Goal: Task Accomplishment & Management: Manage account settings

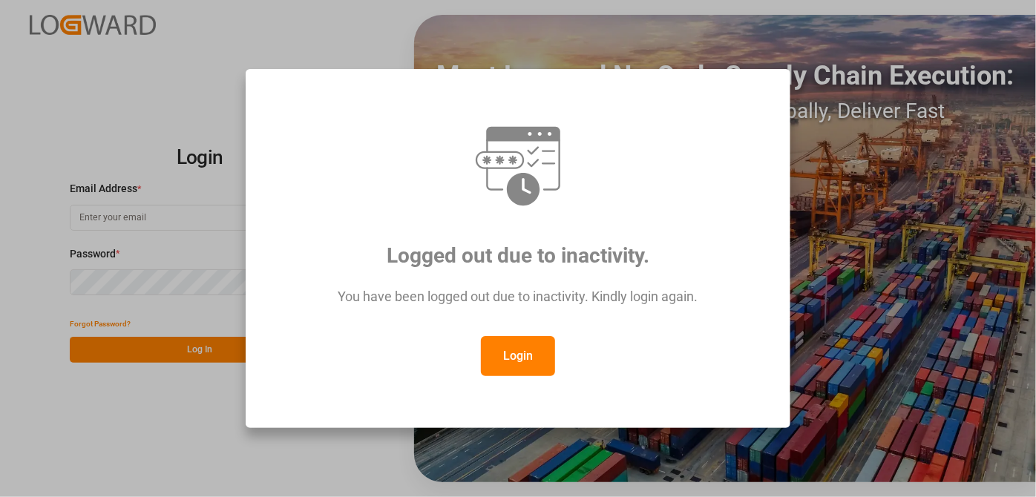
click at [494, 339] on button "Login" at bounding box center [518, 356] width 74 height 40
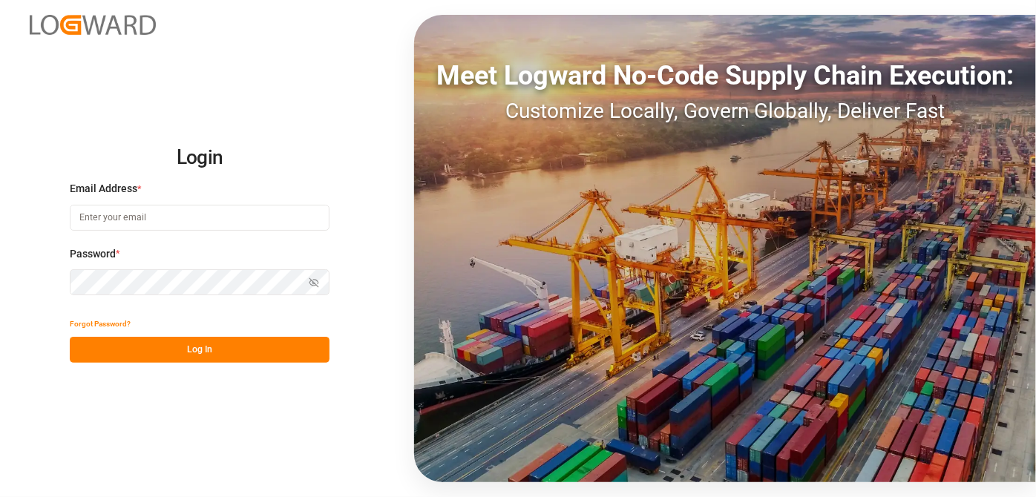
click at [154, 227] on input at bounding box center [200, 218] width 260 height 26
type input "[EMAIL_ADDRESS][PERSON_NAME][DOMAIN_NAME]"
click at [311, 370] on div "Login Email Address * [EMAIL_ADDRESS][PERSON_NAME][DOMAIN_NAME] Password * Show…" at bounding box center [518, 248] width 1036 height 497
click at [289, 349] on button "Log In" at bounding box center [200, 350] width 260 height 26
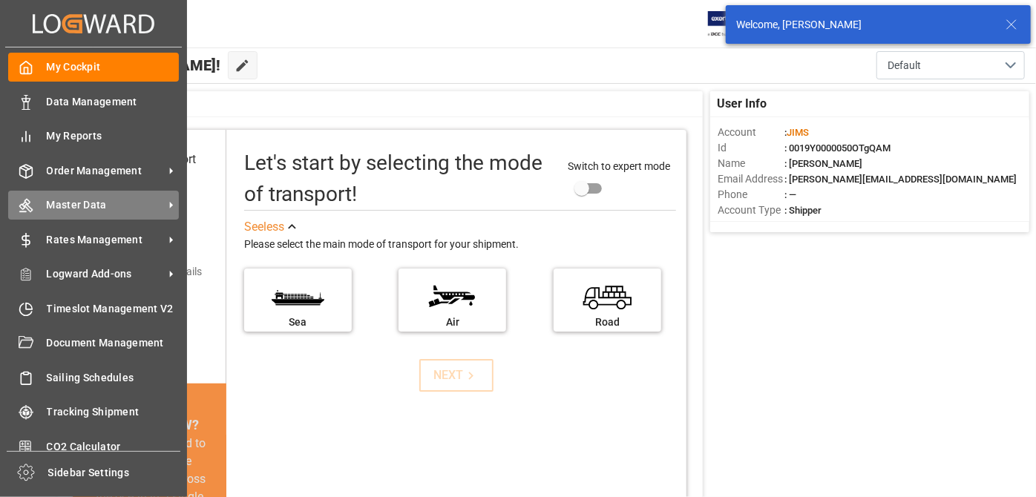
click at [107, 205] on span "Master Data" at bounding box center [105, 205] width 117 height 16
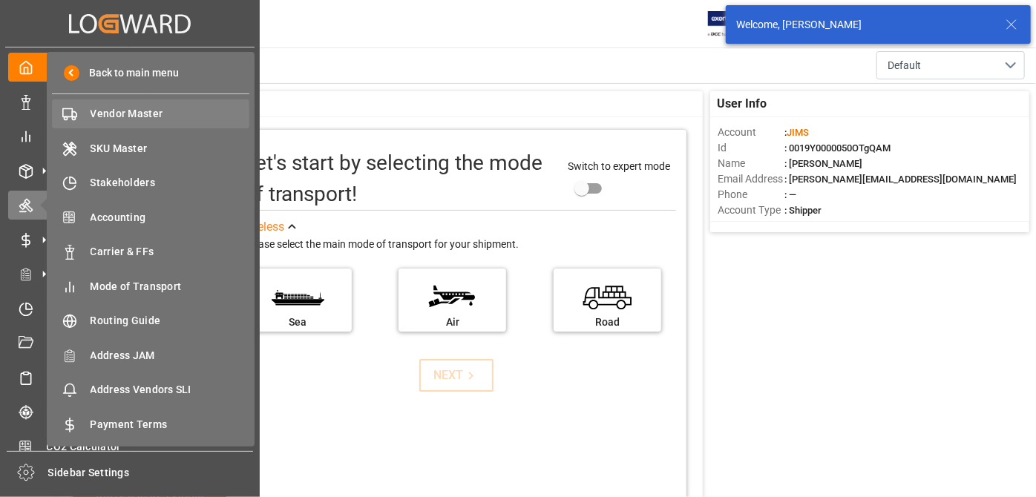
click at [180, 122] on div "Vendor Master Vendor Master" at bounding box center [150, 113] width 197 height 29
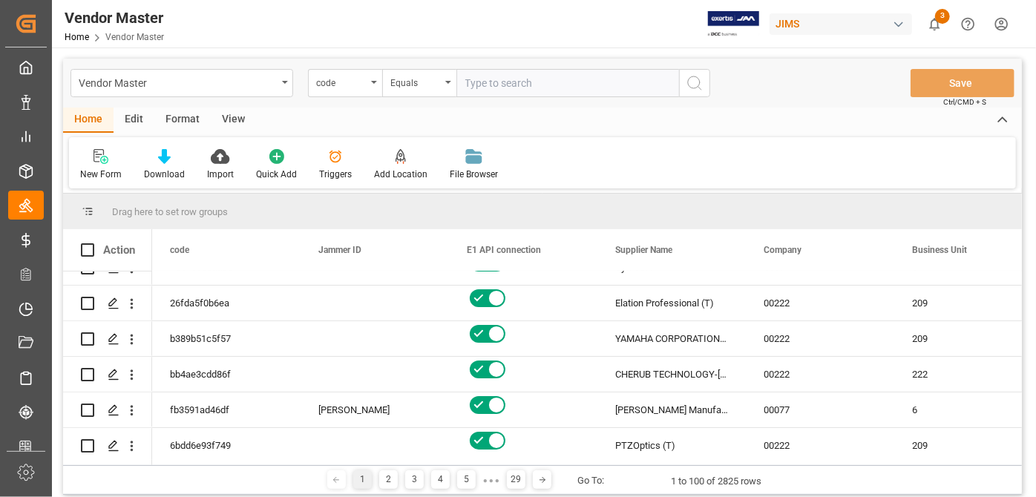
scroll to position [67, 0]
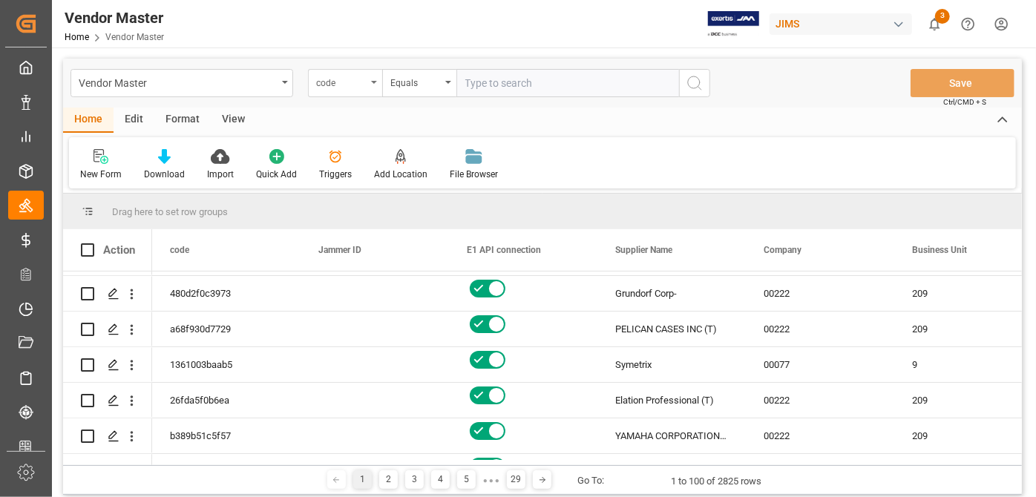
click at [355, 76] on div "code" at bounding box center [341, 81] width 50 height 17
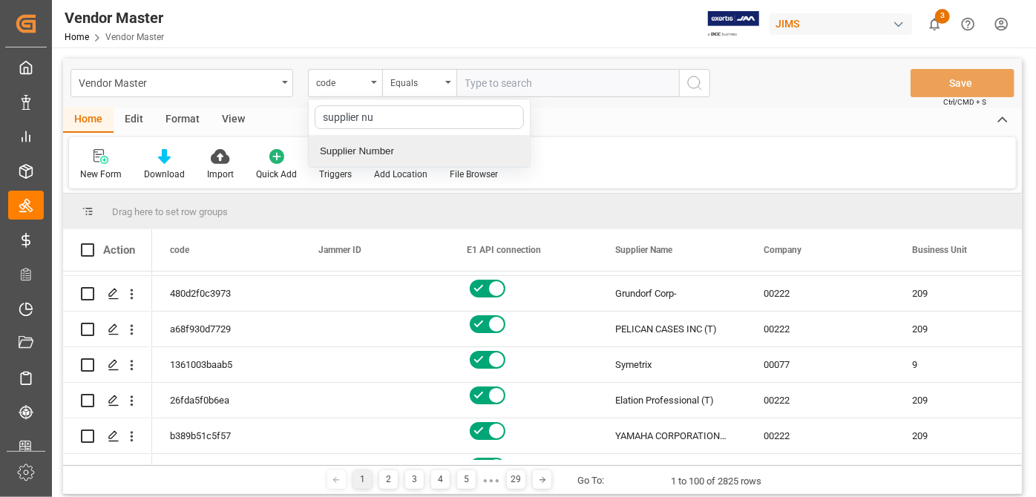
type input "supplier num"
click at [435, 151] on div "Supplier Number" at bounding box center [419, 151] width 221 height 31
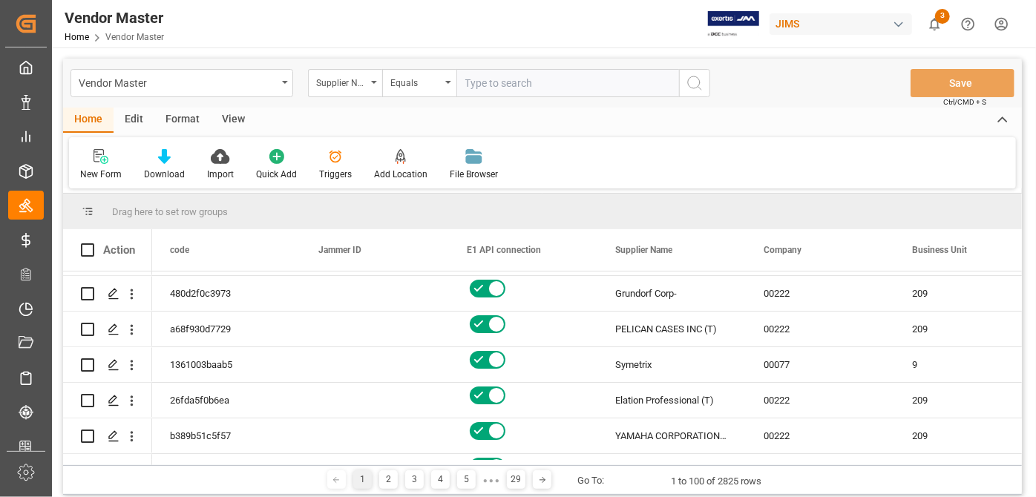
click at [546, 56] on div "Vendor Master Supplier Number Equals Save Ctrl/CMD + S Home Edit Format View Ne…" at bounding box center [543, 363] width 982 height 630
click at [544, 85] on input "text" at bounding box center [568, 83] width 223 height 28
type input "518"
click at [699, 85] on circle "search button" at bounding box center [694, 82] width 12 height 12
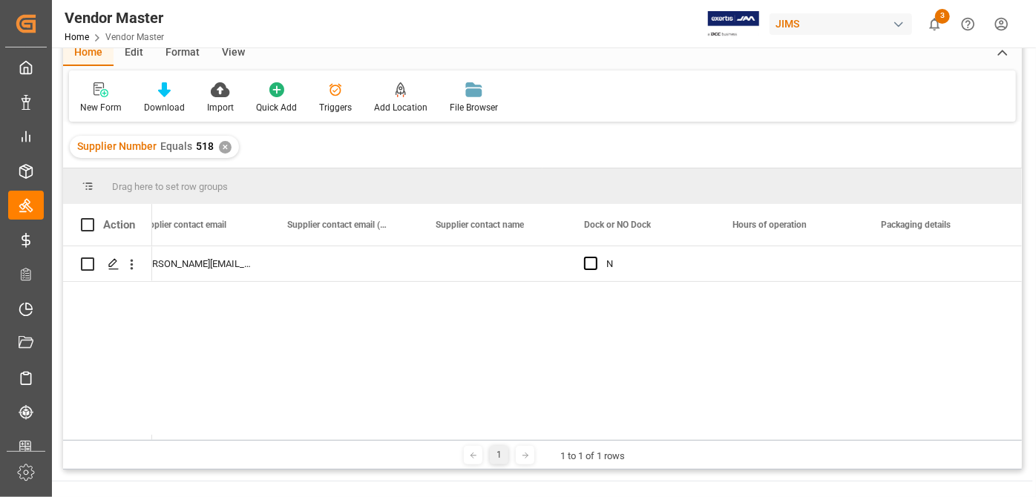
scroll to position [0, 6210]
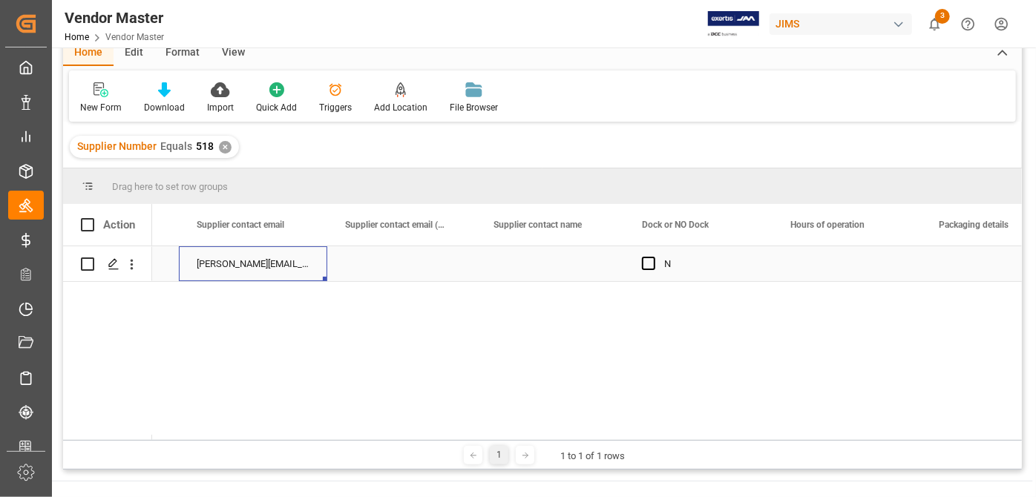
click at [257, 267] on div "[PERSON_NAME][EMAIL_ADDRESS][PERSON_NAME][DOMAIN_NAME](O1);[DOMAIN_NAME][EMAIL_…" at bounding box center [253, 263] width 148 height 35
click at [257, 267] on input "[PERSON_NAME][EMAIL_ADDRESS][PERSON_NAME][DOMAIN_NAME](O1);[DOMAIN_NAME][EMAIL_…" at bounding box center [253, 272] width 125 height 28
click at [346, 370] on div "L [PERSON_NAME][EMAIL_ADDRESS][PERSON_NAME][DOMAIN_NAME](O1);[DOMAIN_NAME][EMAI…" at bounding box center [587, 343] width 870 height 194
drag, startPoint x: 720, startPoint y: 408, endPoint x: 548, endPoint y: 388, distance: 173.3
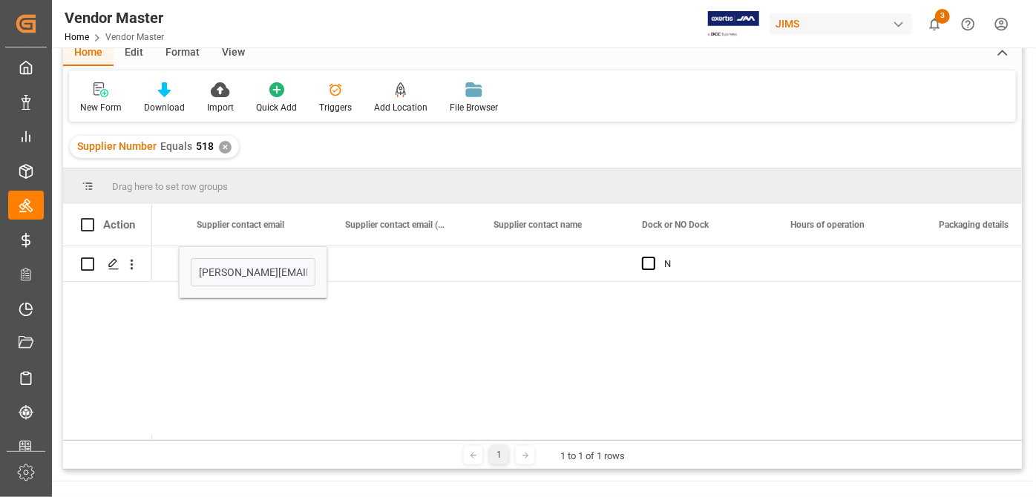
click at [719, 408] on div "L [PERSON_NAME][EMAIL_ADDRESS][PERSON_NAME][DOMAIN_NAME](O1);[DOMAIN_NAME][EMAI…" at bounding box center [587, 343] width 870 height 194
click at [116, 265] on icon "Press SPACE to select this row." at bounding box center [114, 264] width 12 height 12
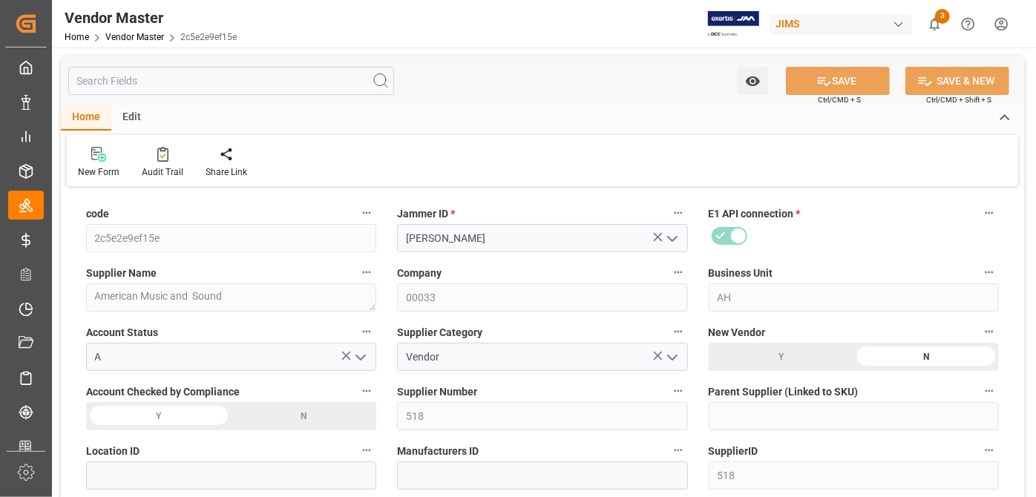
type input "[DATE] 19:46"
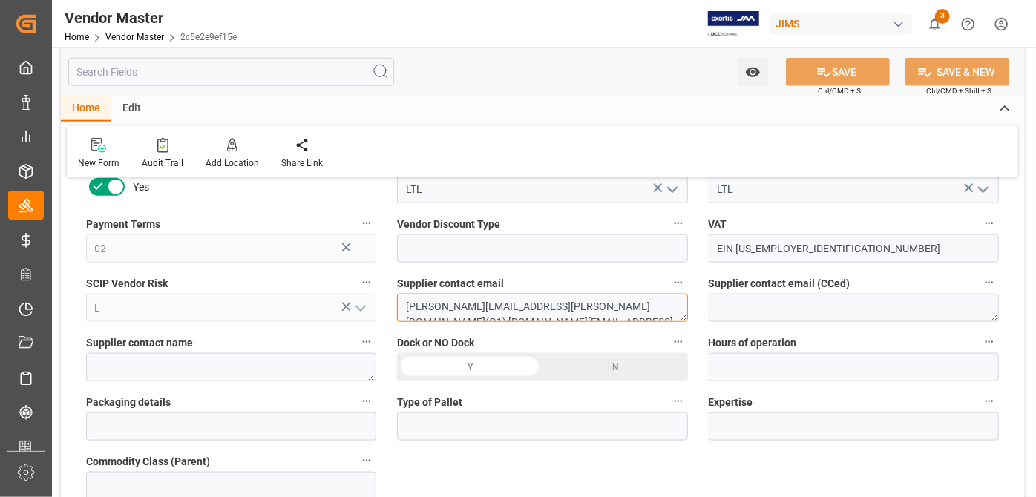
click at [613, 303] on textarea "[PERSON_NAME][EMAIL_ADDRESS][PERSON_NAME][DOMAIN_NAME](O1);[DOMAIN_NAME][EMAIL_…" at bounding box center [542, 308] width 290 height 28
type input "NET 30"
drag, startPoint x: 597, startPoint y: 311, endPoint x: 603, endPoint y: 327, distance: 16.7
click at [618, 313] on textarea "[PERSON_NAME][EMAIL_ADDRESS][PERSON_NAME][DOMAIN_NAME](O1);[DOMAIN_NAME][EMAIL_…" at bounding box center [542, 308] width 290 height 28
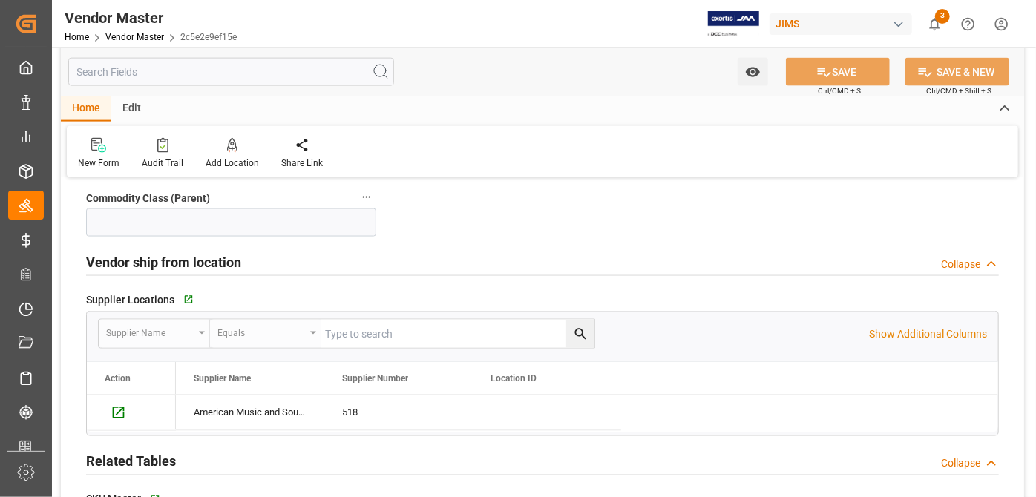
drag, startPoint x: 406, startPoint y: 303, endPoint x: 810, endPoint y: 507, distance: 452.6
click at [810, 497] on html "Created by potrace 1.15, written by [PERSON_NAME] [DATE]-[DATE] Created by potr…" at bounding box center [518, 248] width 1036 height 497
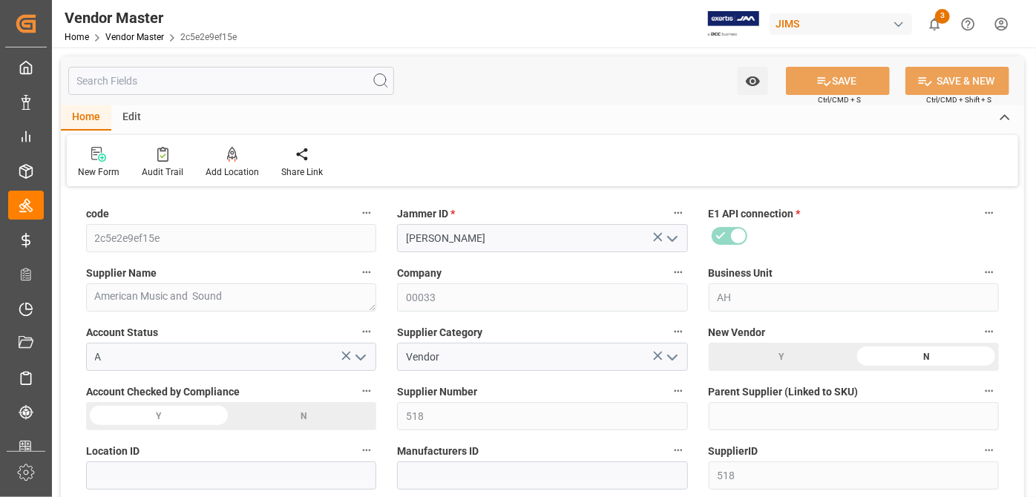
click at [140, 88] on input "text" at bounding box center [231, 81] width 326 height 28
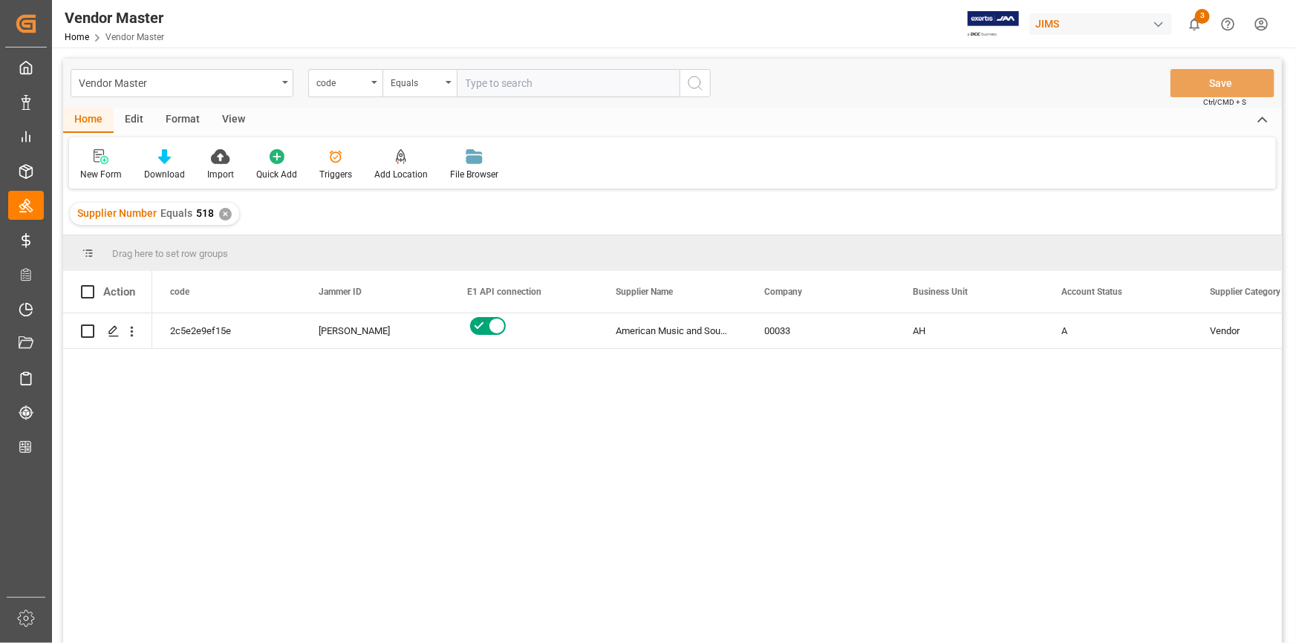
click at [494, 88] on input "text" at bounding box center [568, 83] width 223 height 28
click at [321, 75] on div "code" at bounding box center [341, 81] width 50 height 17
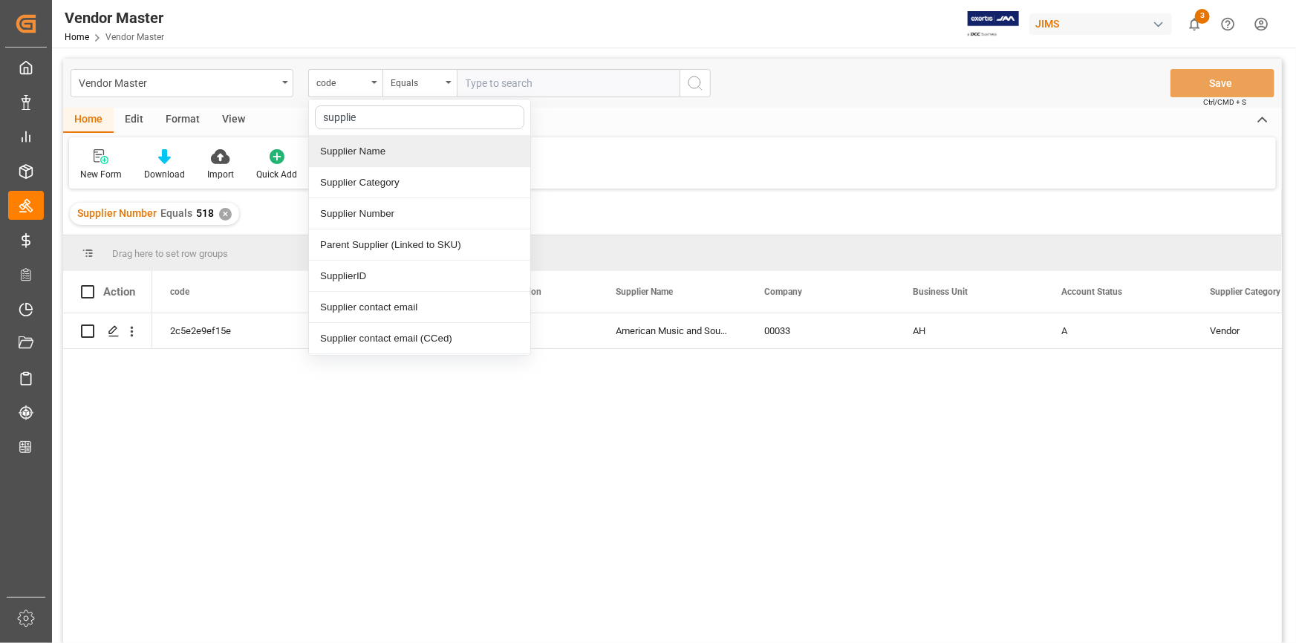
type input "supplier"
click at [359, 221] on div "Supplier Number" at bounding box center [419, 213] width 221 height 31
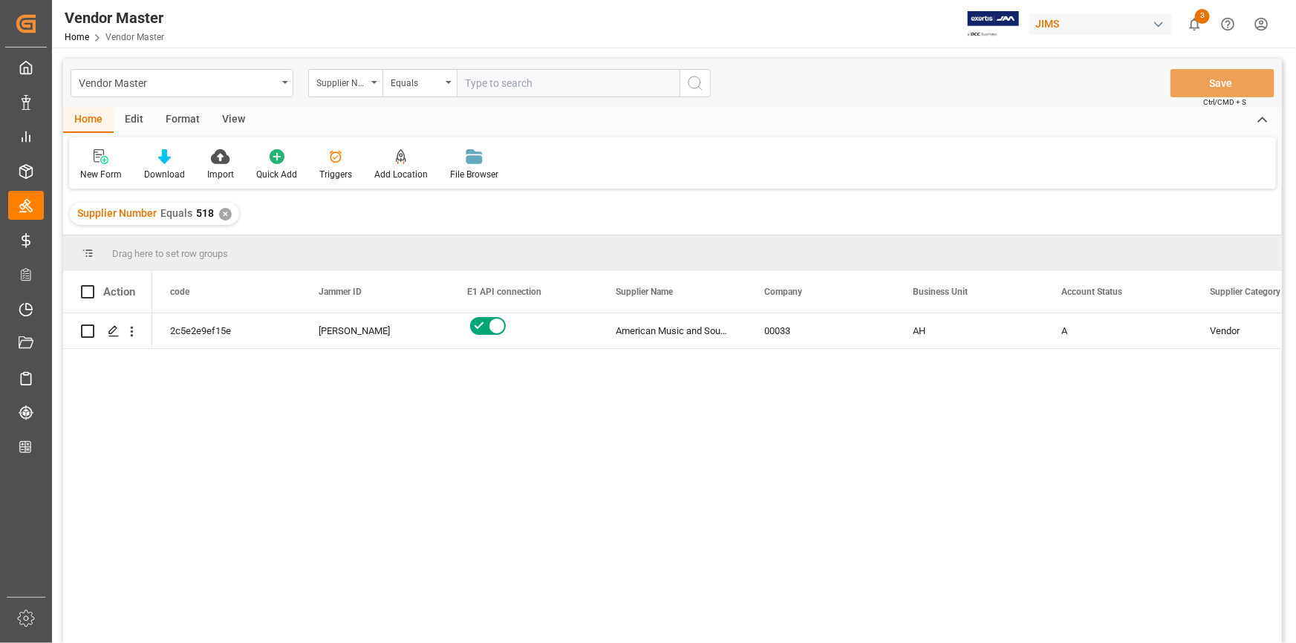
drag, startPoint x: 551, startPoint y: 69, endPoint x: 549, endPoint y: 78, distance: 9.2
click at [551, 74] on input "text" at bounding box center [568, 83] width 223 height 28
paste input "558"
type input "558"
click at [223, 208] on div "✕" at bounding box center [225, 214] width 13 height 13
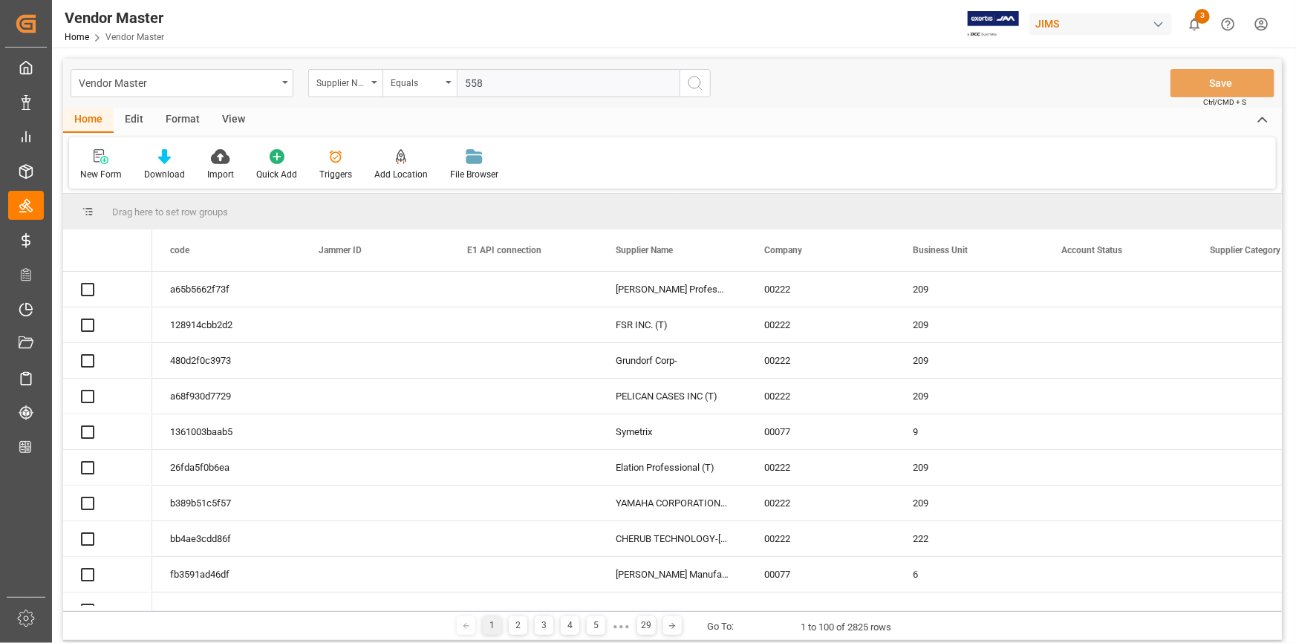
click at [701, 88] on line "search button" at bounding box center [700, 88] width 3 height 3
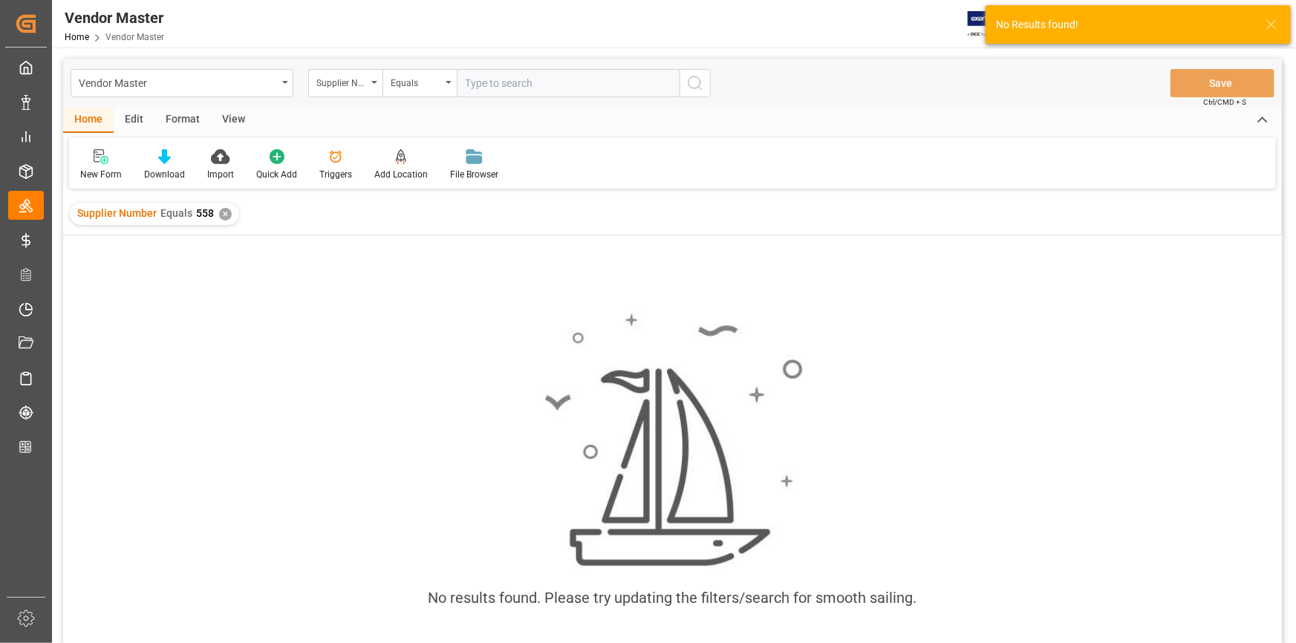
click at [473, 89] on input "text" at bounding box center [568, 83] width 223 height 28
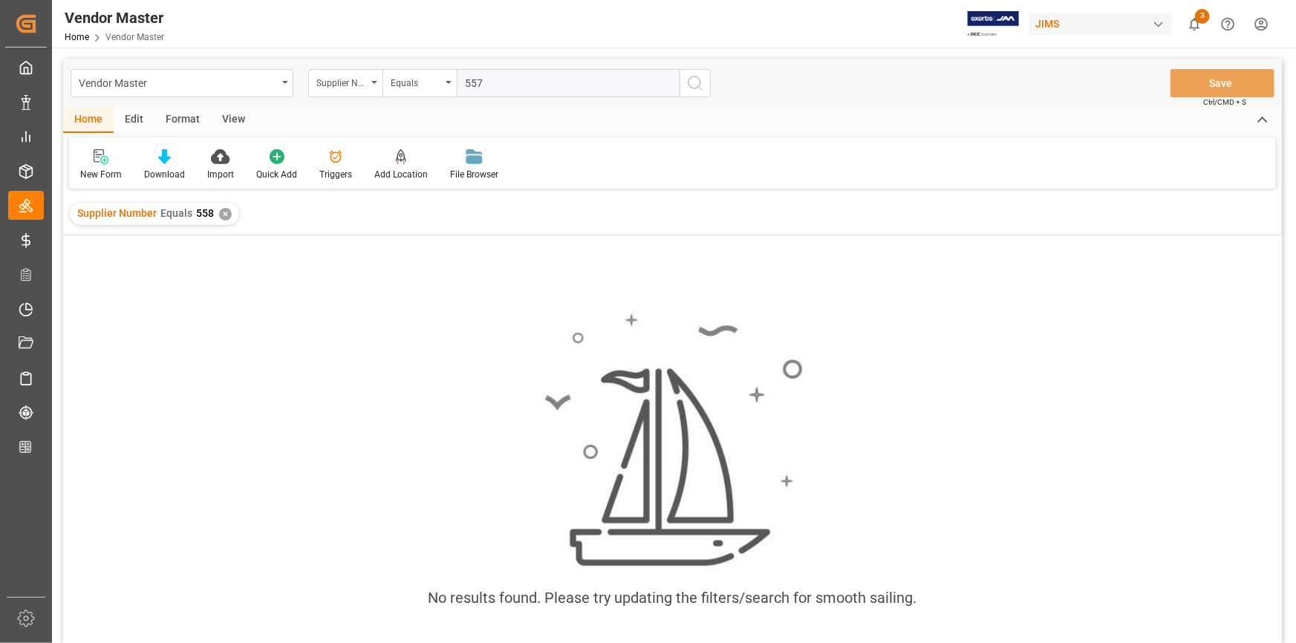
type input "557"
click at [222, 219] on div "✕" at bounding box center [225, 214] width 13 height 13
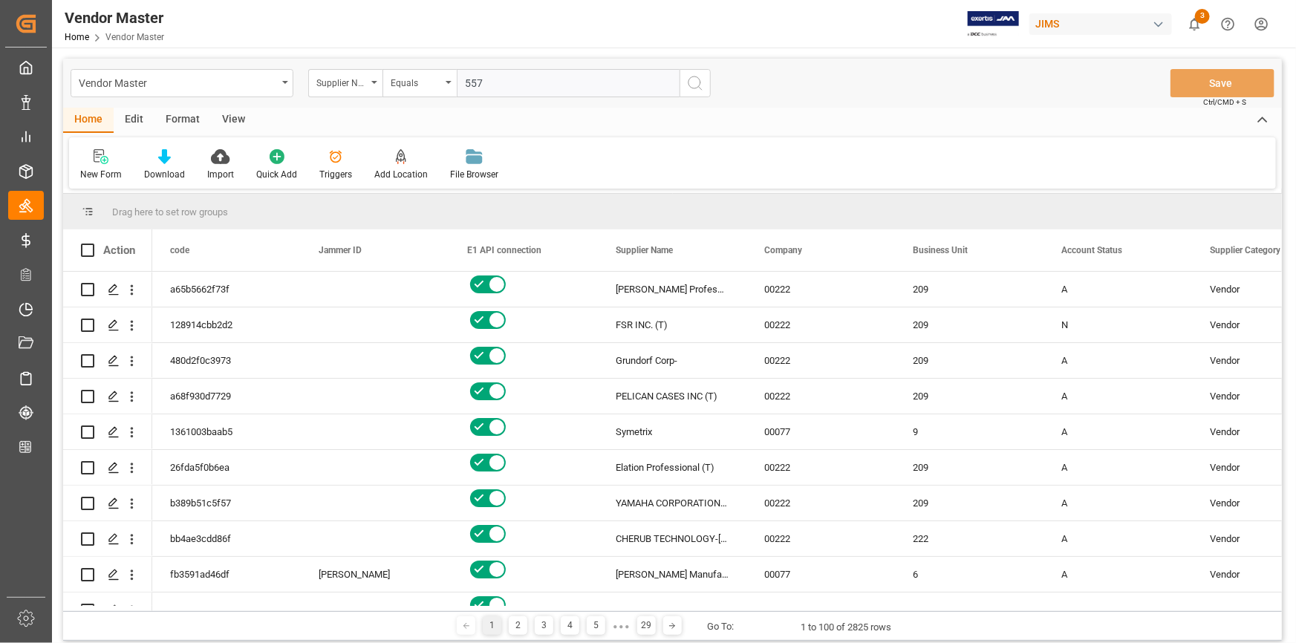
click at [690, 78] on icon "search button" at bounding box center [695, 83] width 18 height 18
